Goal: Task Accomplishment & Management: Complete application form

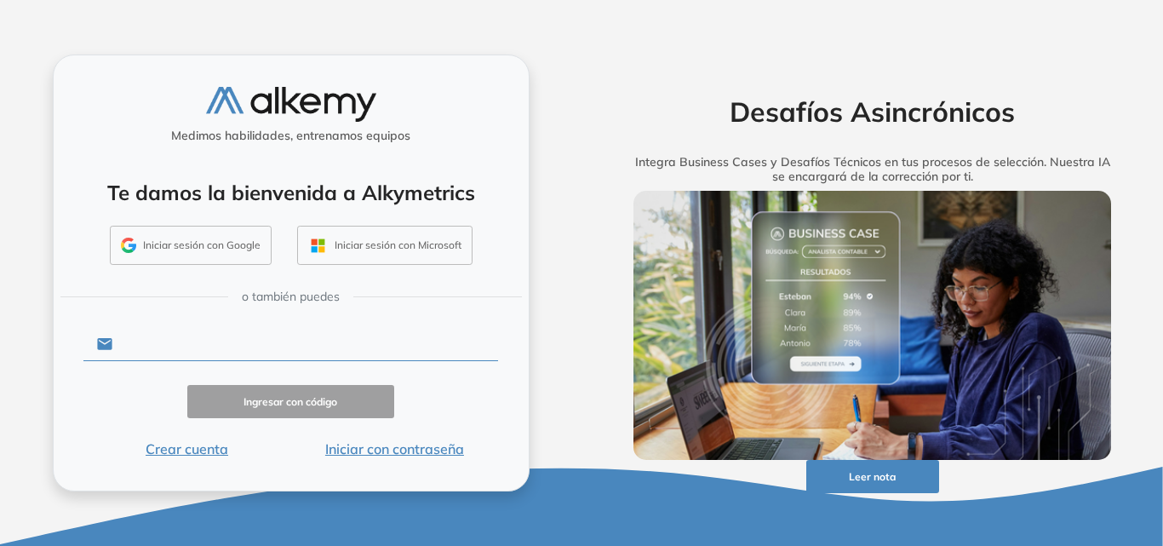
click at [183, 341] on input "text" at bounding box center [305, 344] width 386 height 32
type input "**********"
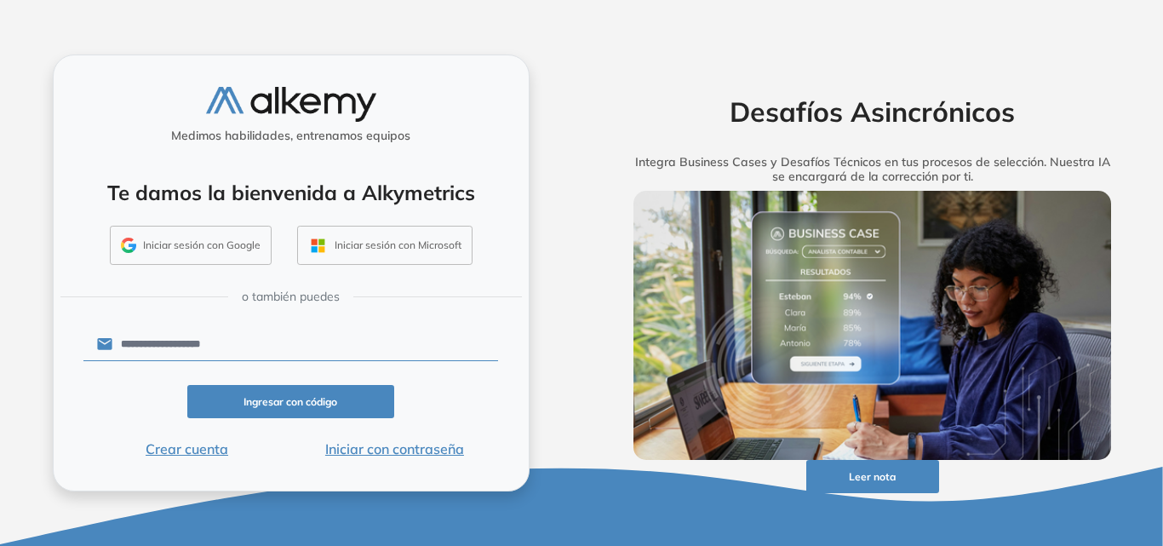
click at [287, 400] on button "Ingresar con código" at bounding box center [291, 401] width 208 height 33
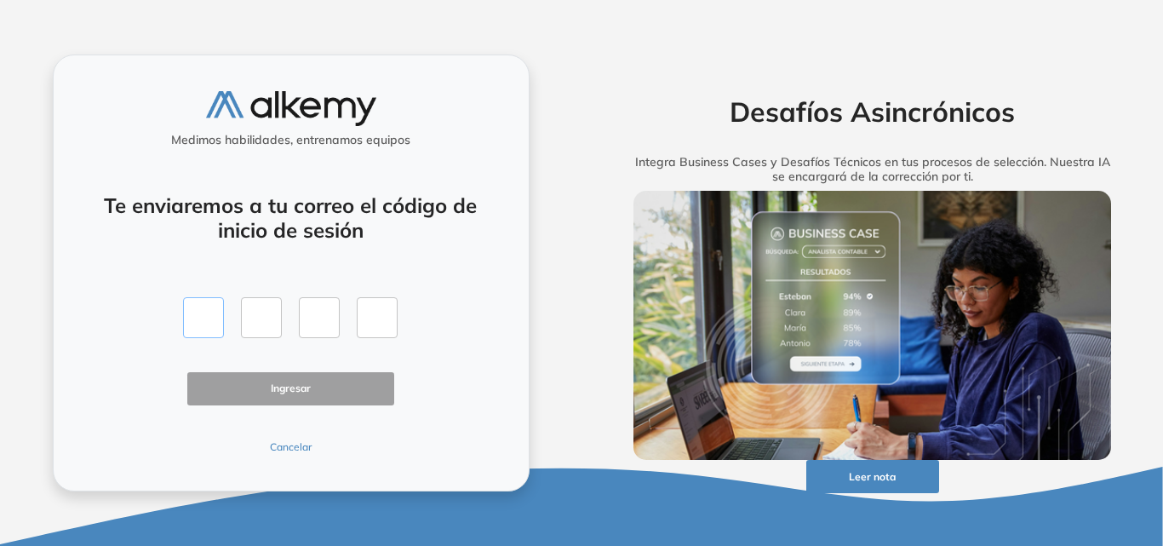
click at [198, 313] on input "text" at bounding box center [203, 317] width 41 height 41
type input "*"
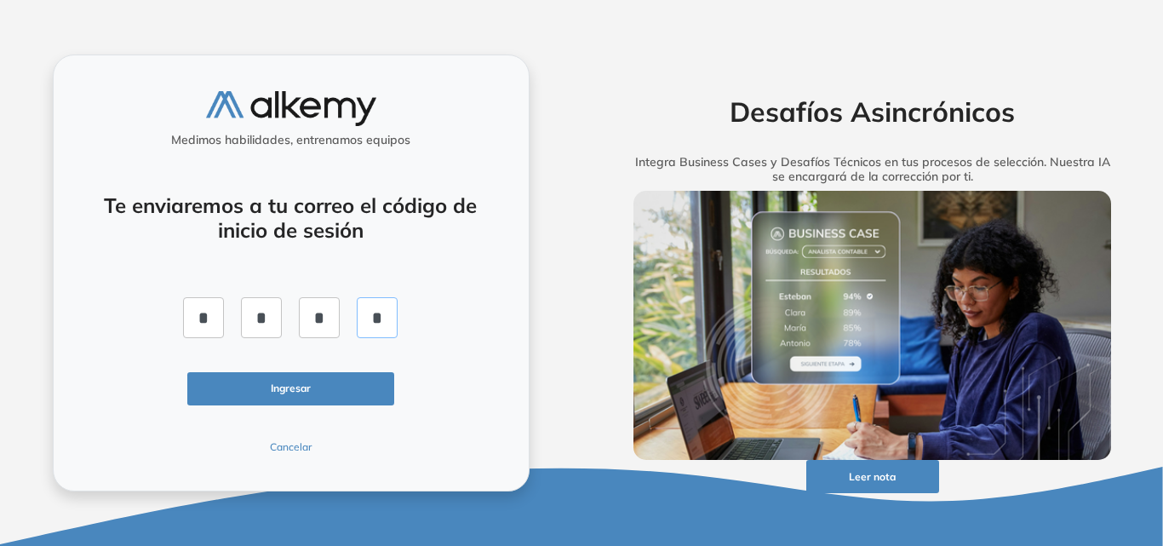
type input "*"
click at [334, 399] on button "Ingresar" at bounding box center [291, 388] width 208 height 33
